Goal: Task Accomplishment & Management: Complete application form

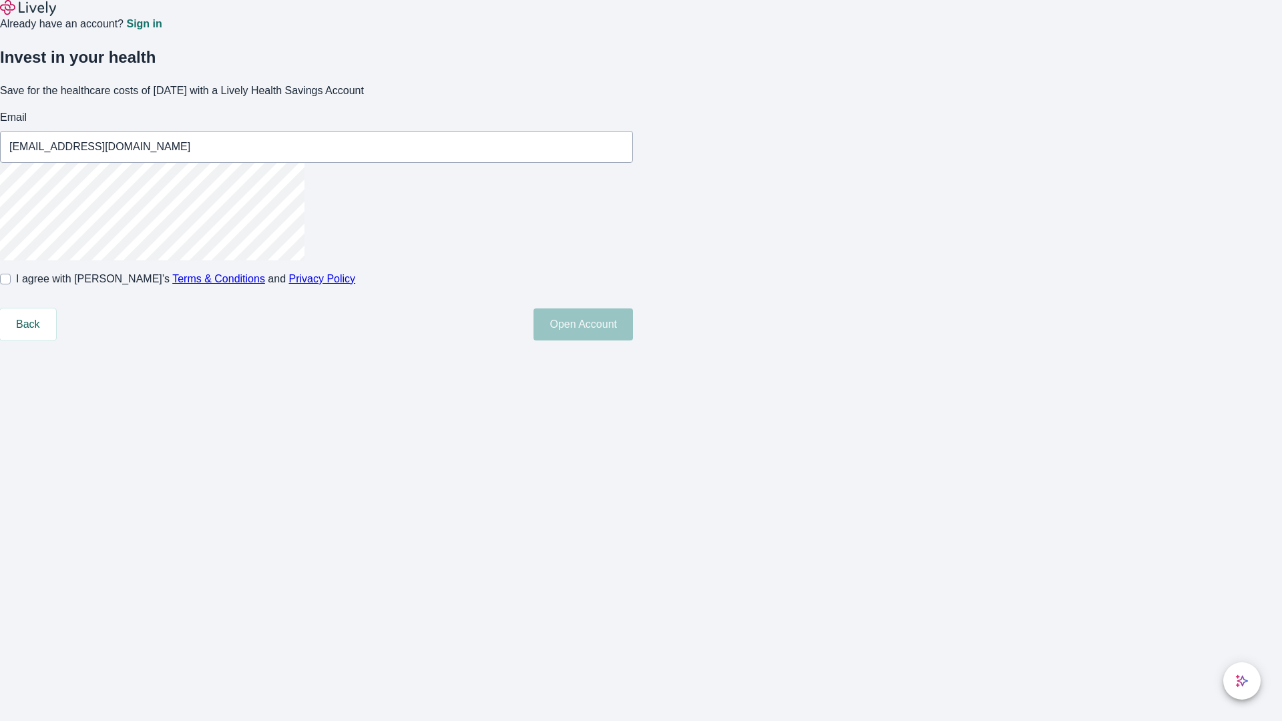
click at [11, 284] on input "I agree with Lively’s Terms & Conditions and Privacy Policy" at bounding box center [5, 279] width 11 height 11
checkbox input "true"
click at [633, 341] on button "Open Account" at bounding box center [582, 324] width 99 height 32
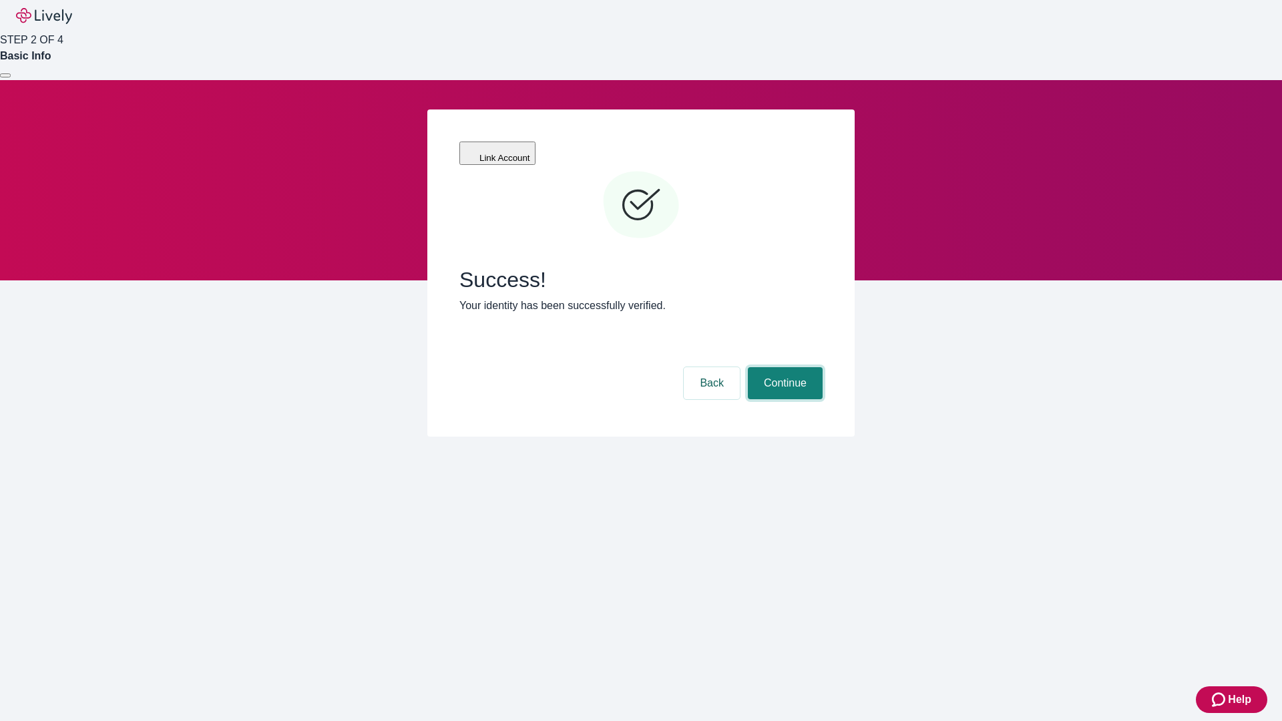
click at [783, 367] on button "Continue" at bounding box center [785, 383] width 75 height 32
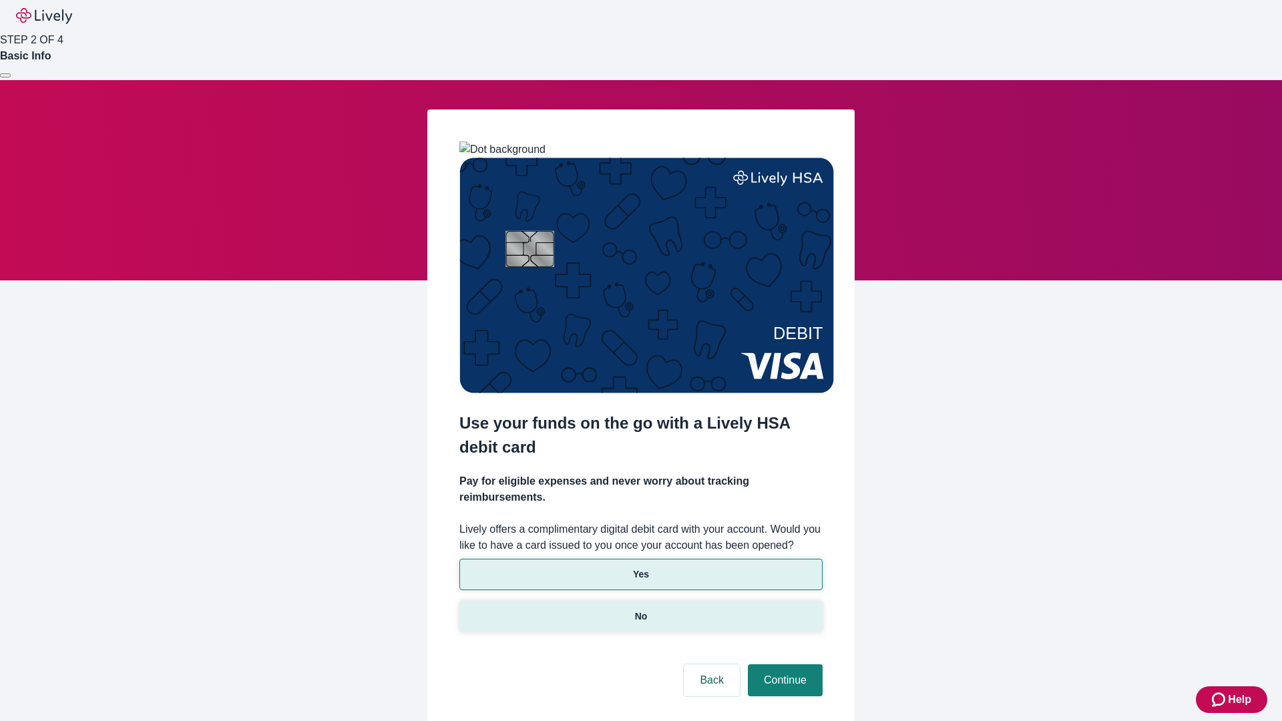
click at [640, 610] on p "No" at bounding box center [641, 617] width 13 height 14
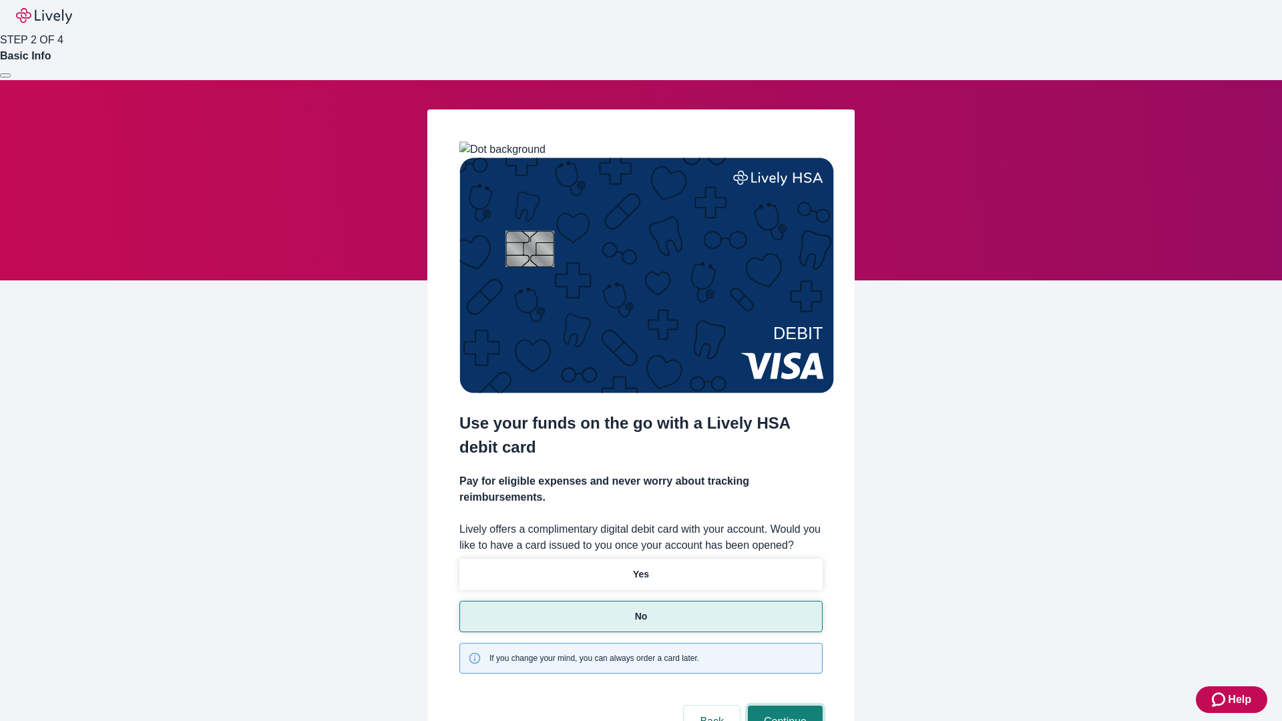
click at [783, 706] on button "Continue" at bounding box center [785, 722] width 75 height 32
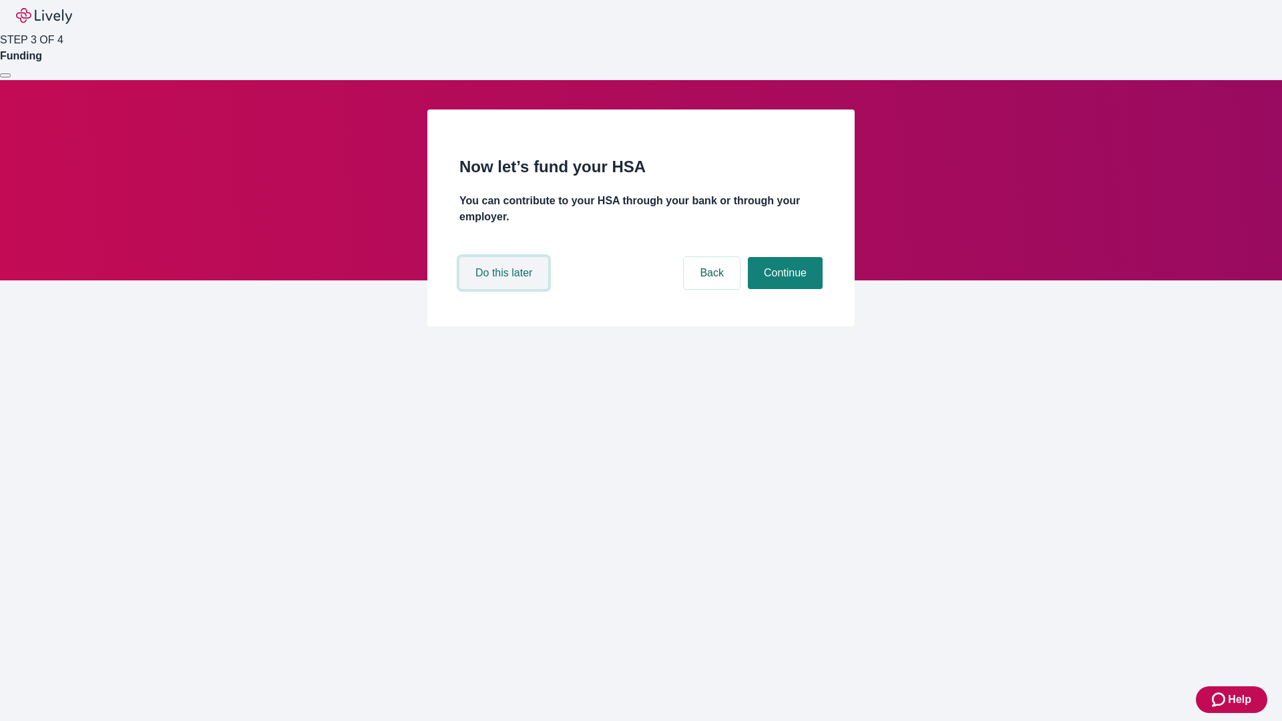
click at [505, 289] on button "Do this later" at bounding box center [503, 273] width 89 height 32
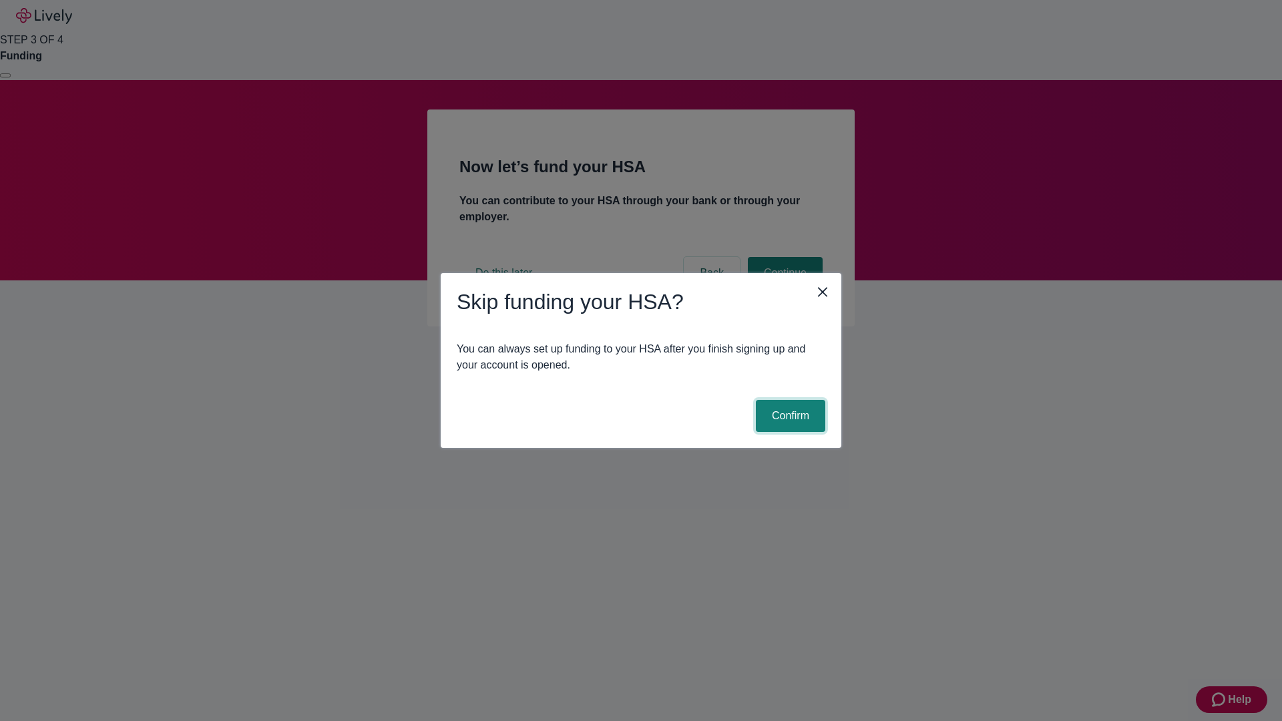
click at [789, 416] on button "Confirm" at bounding box center [790, 416] width 69 height 32
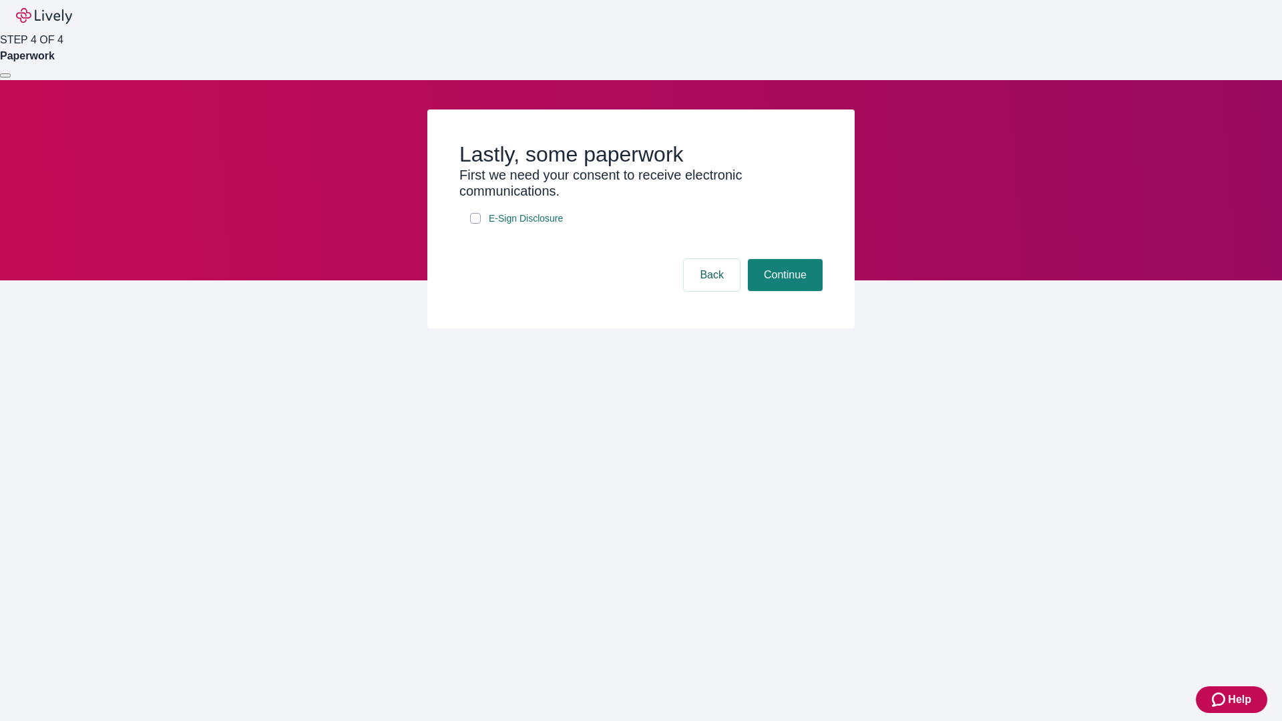
click at [475, 224] on input "E-Sign Disclosure" at bounding box center [475, 218] width 11 height 11
checkbox input "true"
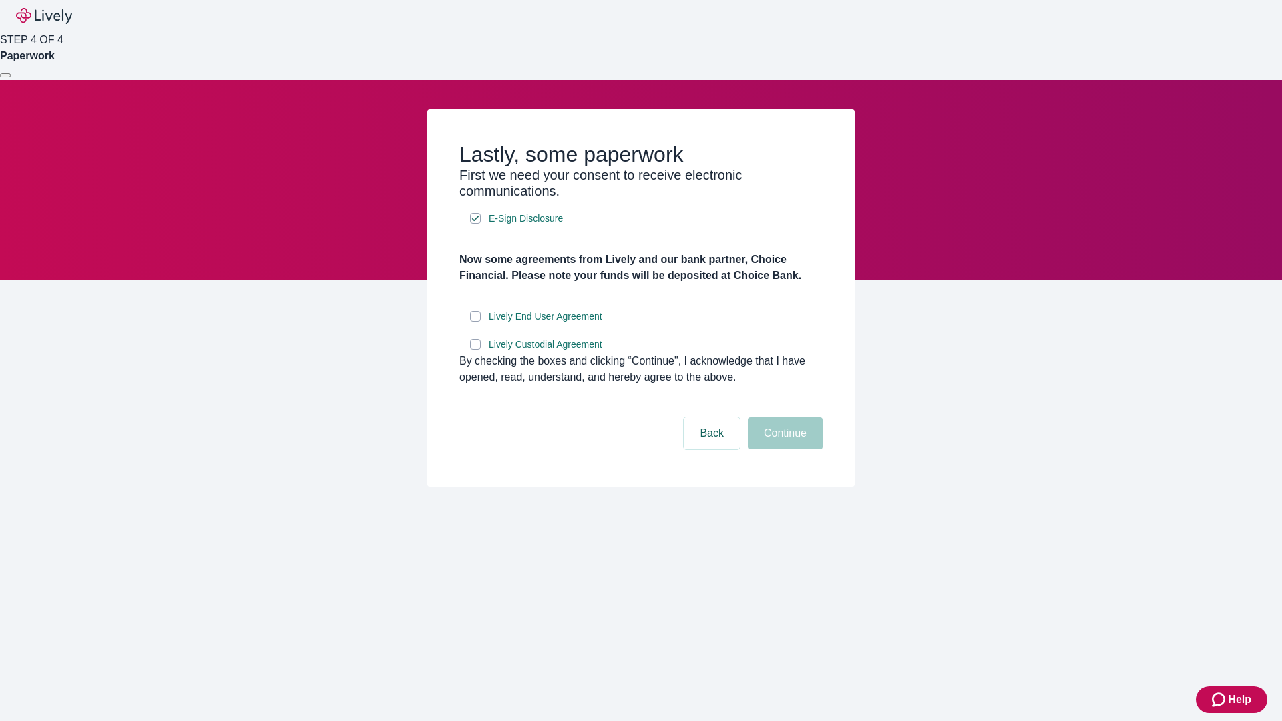
click at [475, 322] on input "Lively End User Agreement" at bounding box center [475, 316] width 11 height 11
checkbox input "true"
click at [475, 350] on input "Lively Custodial Agreement" at bounding box center [475, 344] width 11 height 11
checkbox input "true"
click at [783, 449] on button "Continue" at bounding box center [785, 433] width 75 height 32
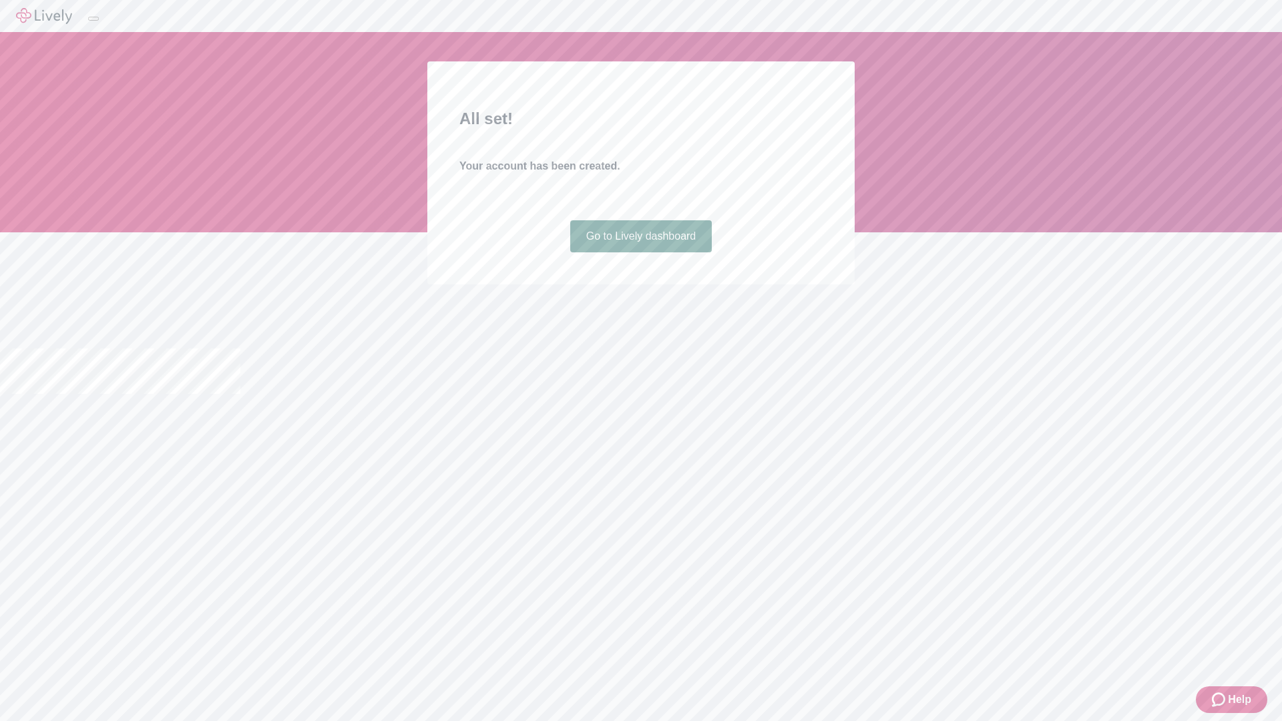
click at [640, 252] on link "Go to Lively dashboard" at bounding box center [641, 236] width 142 height 32
